Goal: Information Seeking & Learning: Check status

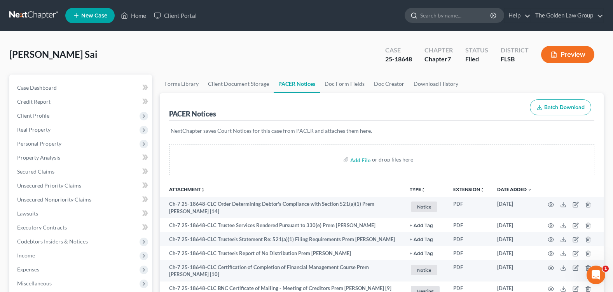
click at [427, 19] on input "search" at bounding box center [455, 15] width 71 height 14
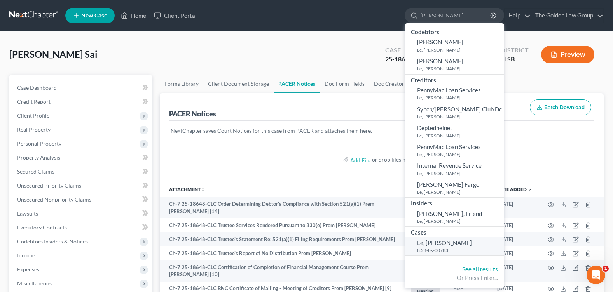
type input "[PERSON_NAME]"
click at [433, 244] on span "Le, [PERSON_NAME]" at bounding box center [444, 242] width 55 height 7
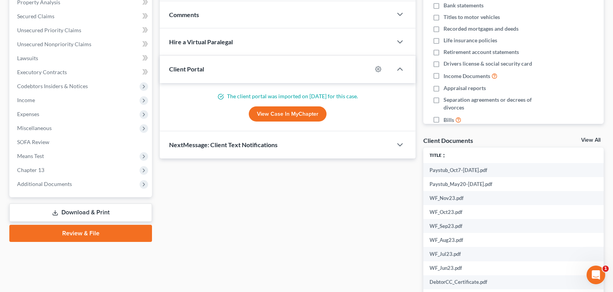
scroll to position [194, 0]
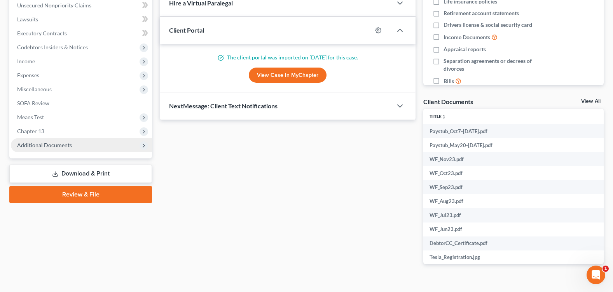
click at [56, 143] on span "Additional Documents" at bounding box center [44, 145] width 55 height 7
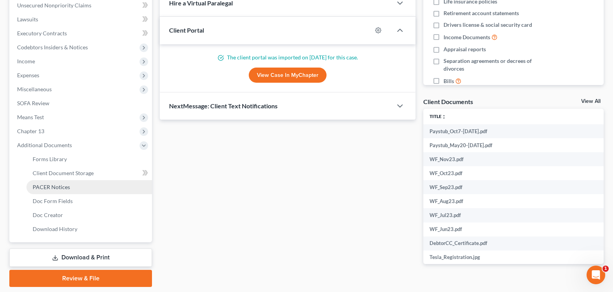
click at [71, 187] on link "PACER Notices" at bounding box center [89, 187] width 126 height 14
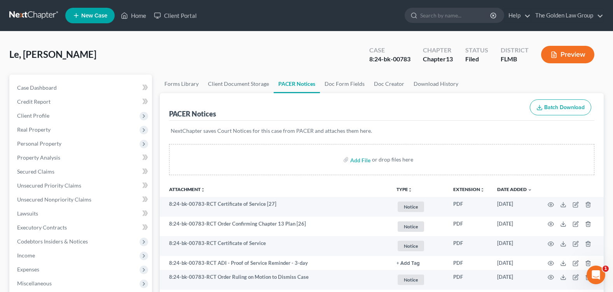
click at [311, 53] on div "Le, [PERSON_NAME] Upgraded Case 8:24-bk-00783 Chapter Chapter 13 Status Filed D…" at bounding box center [306, 58] width 594 height 34
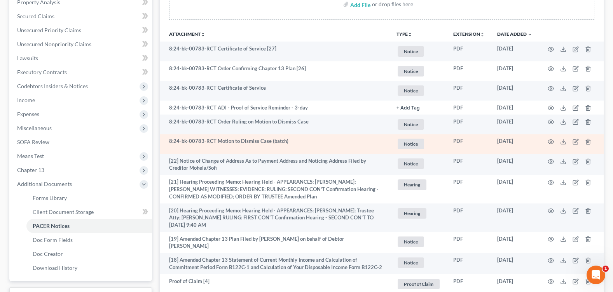
scroll to position [194, 0]
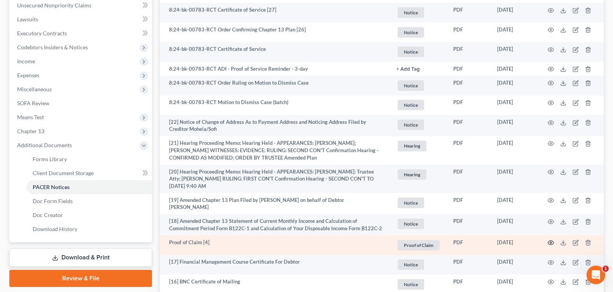
click at [550, 240] on icon "button" at bounding box center [551, 243] width 6 height 6
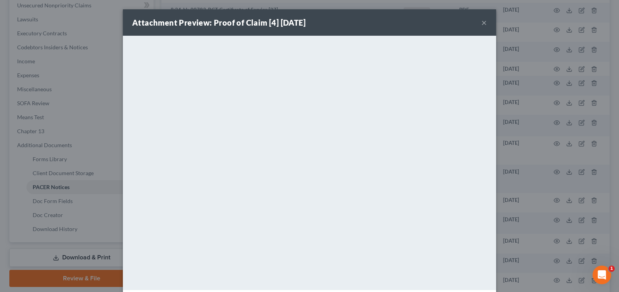
drag, startPoint x: 480, startPoint y: 23, endPoint x: 318, endPoint y: 23, distance: 162.1
click at [474, 24] on div "Attachment Preview: Proof of Claim [4] [DATE] ×" at bounding box center [309, 22] width 373 height 26
click at [481, 22] on button "×" at bounding box center [483, 22] width 5 height 9
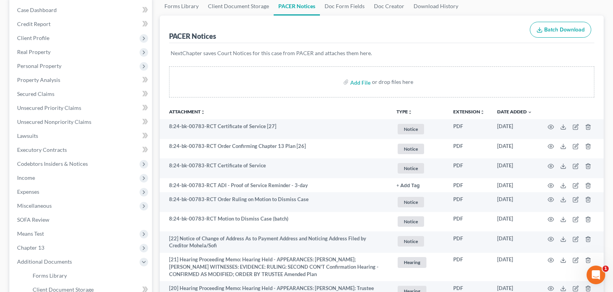
scroll to position [0, 0]
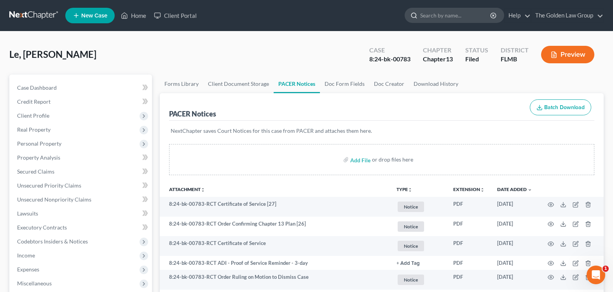
click at [428, 16] on input "search" at bounding box center [455, 15] width 71 height 14
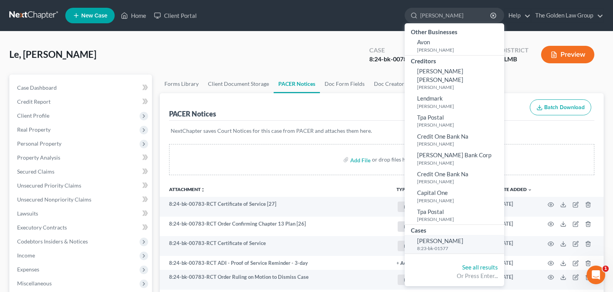
type input "[PERSON_NAME]"
click at [450, 238] on span "[PERSON_NAME]" at bounding box center [440, 241] width 46 height 7
